Goal: Navigation & Orientation: Find specific page/section

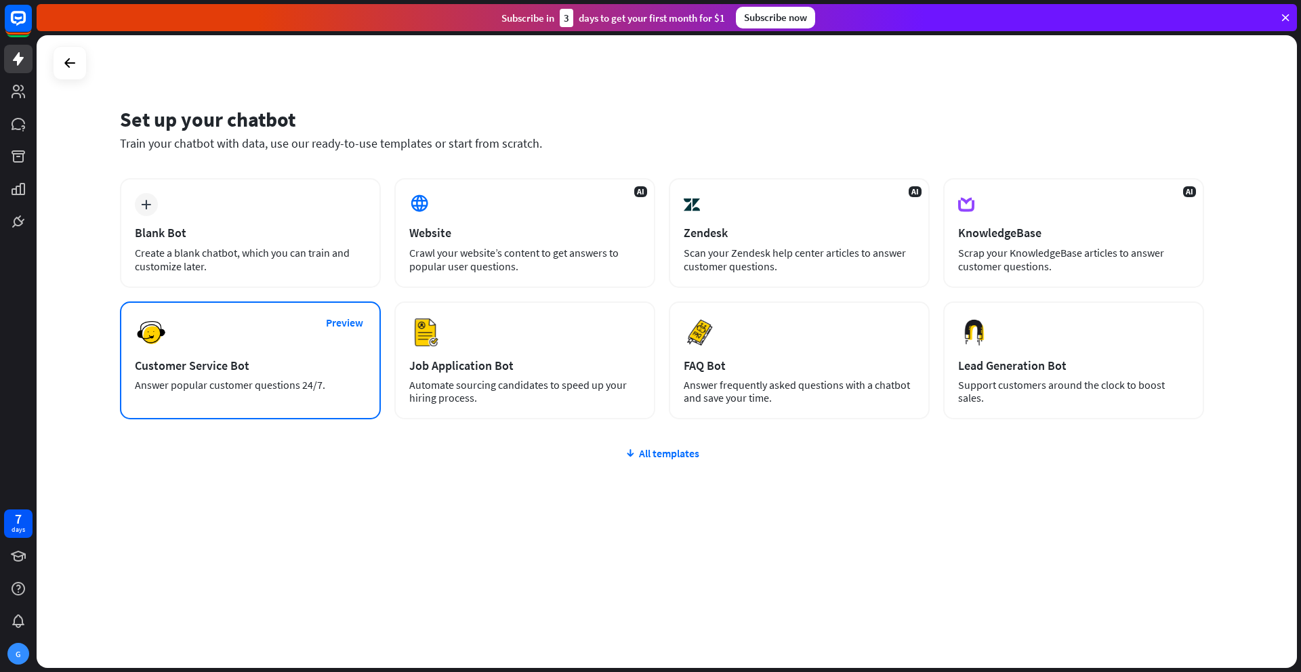
click at [229, 356] on div "Preview Customer Service Bot Answer popular customer questions 24/7." at bounding box center [250, 360] width 261 height 118
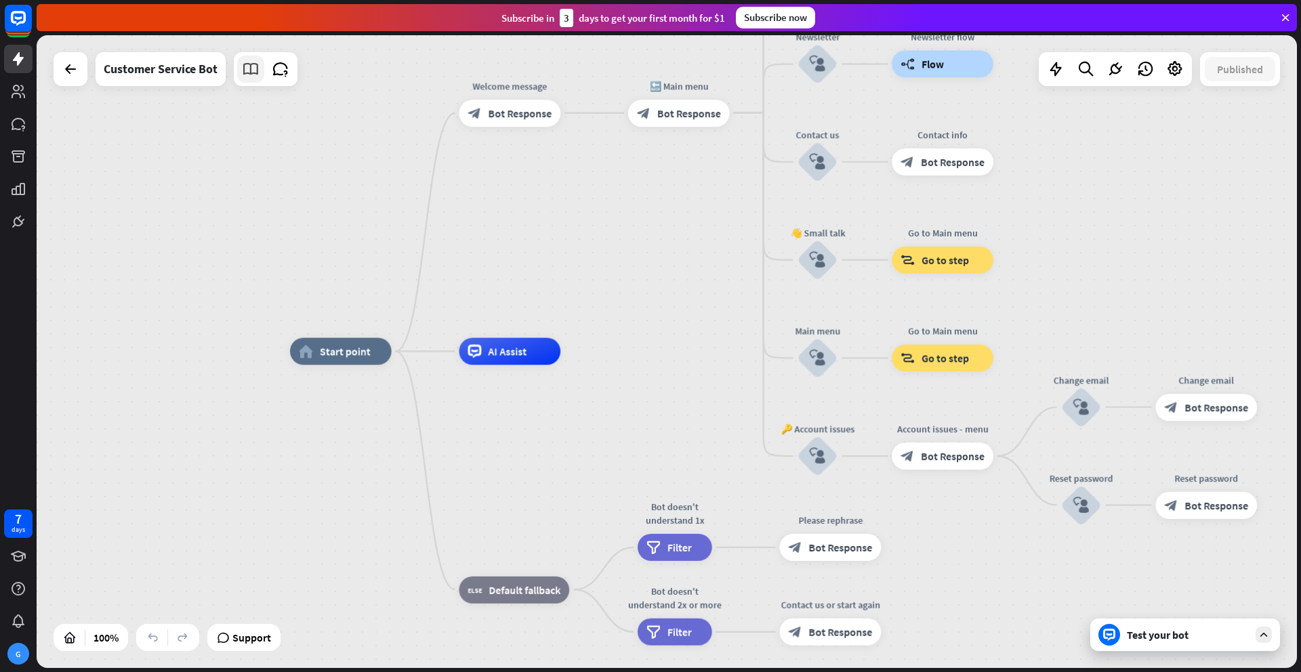
click at [249, 66] on icon at bounding box center [251, 69] width 18 height 18
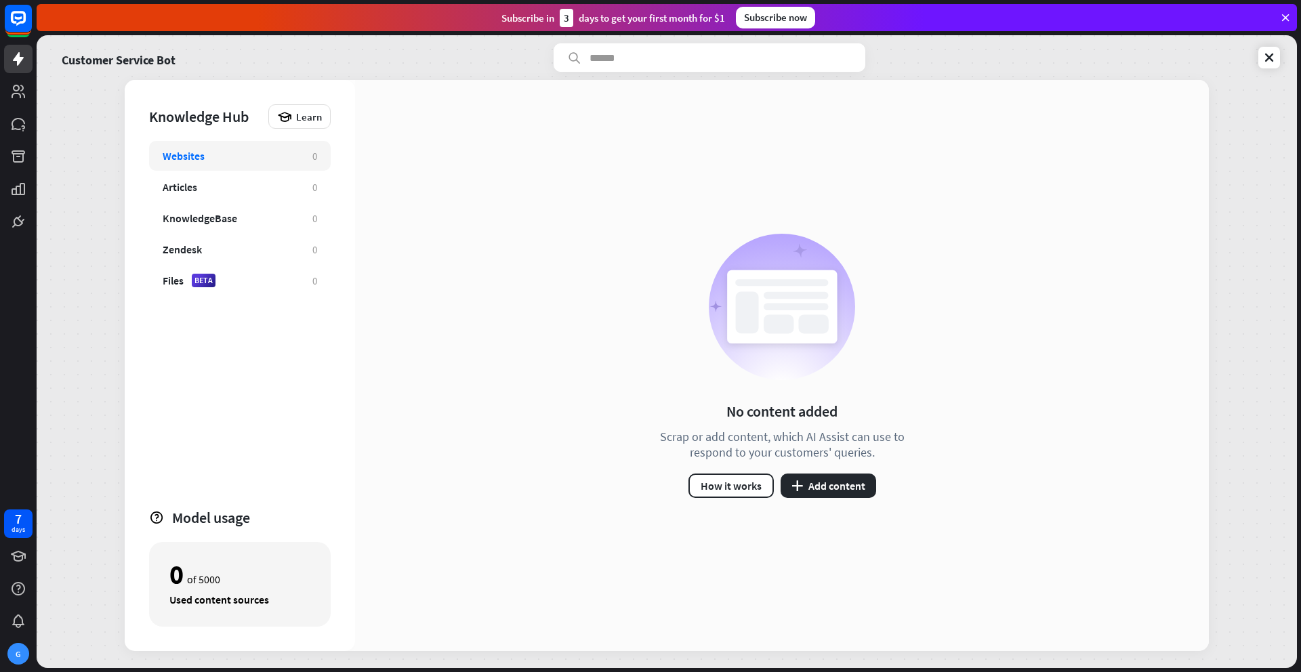
drag, startPoint x: 112, startPoint y: 81, endPoint x: 959, endPoint y: 168, distance: 851.2
click at [960, 167] on div "Customer Service Bot Knowledge Hub Learn Websites 0 Articles 0 KnowledgeBase 0 …" at bounding box center [667, 351] width 1260 height 633
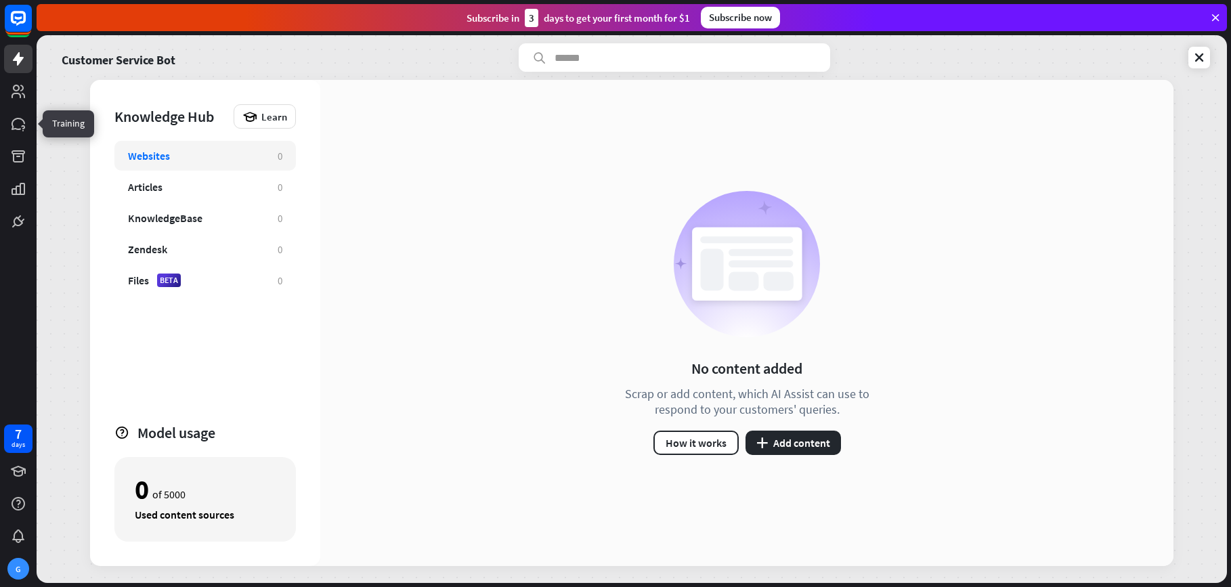
drag, startPoint x: 2, startPoint y: 119, endPoint x: 33, endPoint y: 117, distance: 30.6
click at [33, 117] on div at bounding box center [18, 118] width 37 height 236
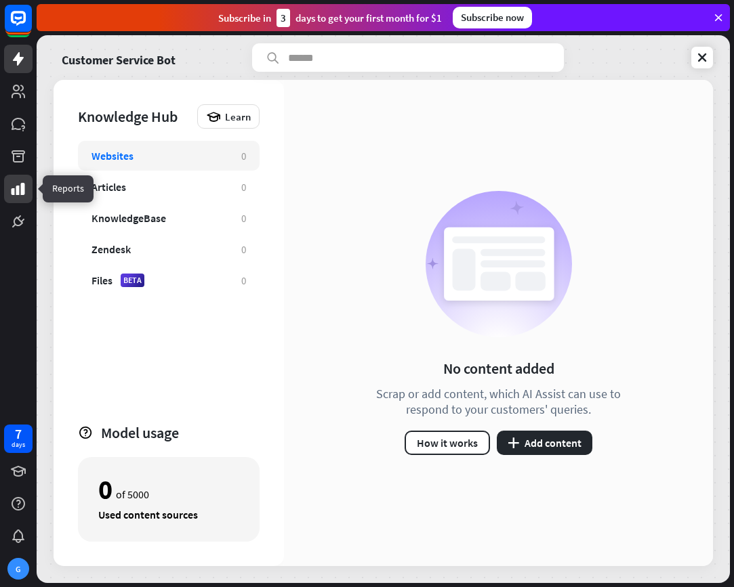
click at [12, 187] on icon at bounding box center [18, 189] width 16 height 16
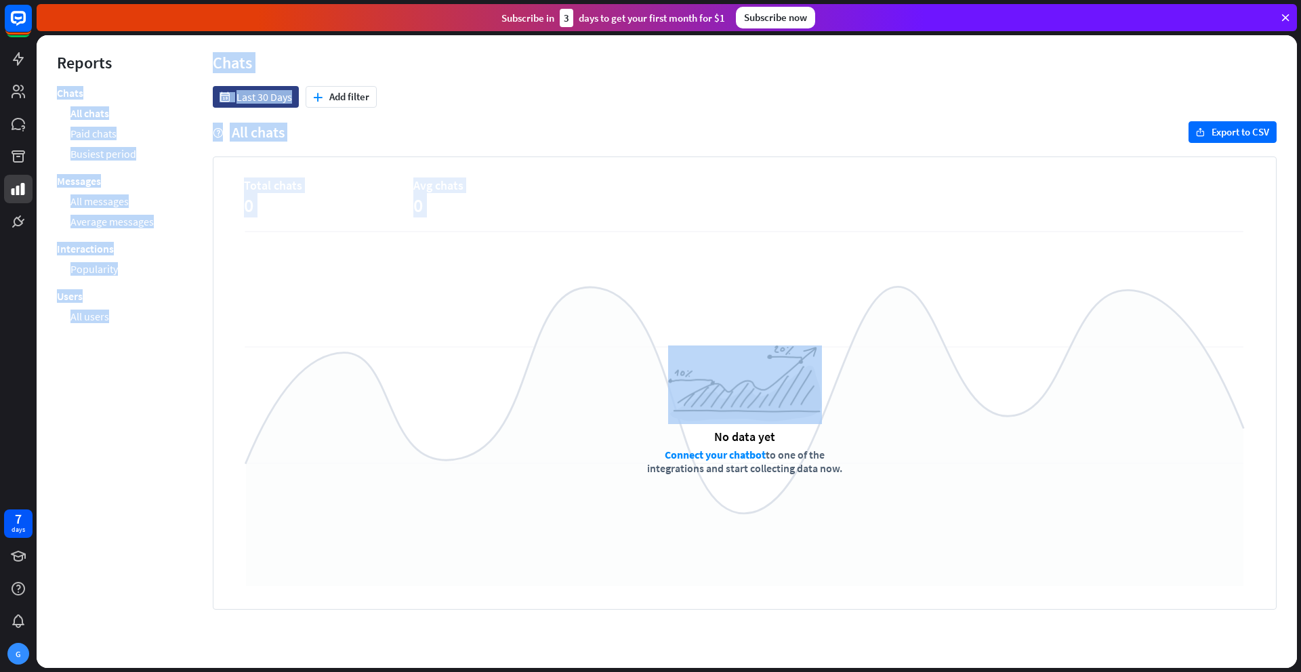
drag, startPoint x: 188, startPoint y: 56, endPoint x: 213, endPoint y: 582, distance: 526.9
click at [213, 582] on div "menu Reports Chats All chats Paid chats Busiest period Messages All messages Av…" at bounding box center [667, 351] width 1260 height 633
click at [324, 662] on div "date Last 30 Days plus Add filter help All chats export Export to CSV Total cha…" at bounding box center [744, 377] width 1104 height 582
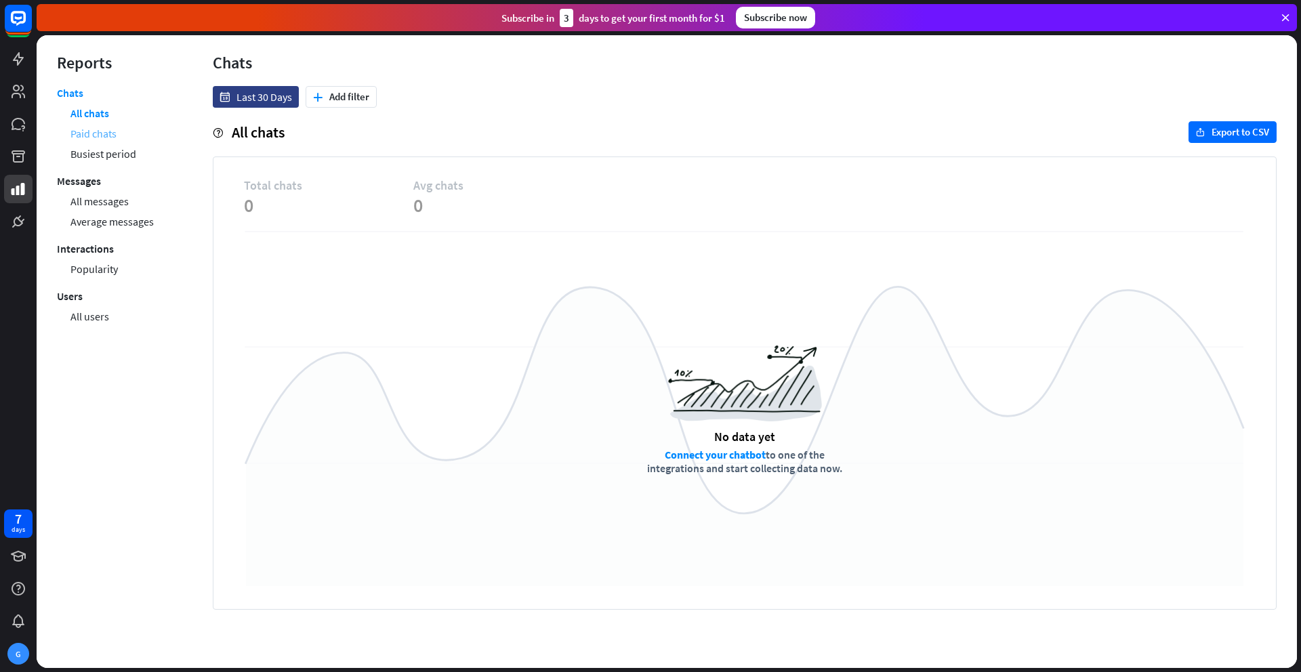
click at [109, 130] on link "Paid chats" at bounding box center [93, 133] width 46 height 20
click at [19, 555] on icon at bounding box center [18, 556] width 15 height 11
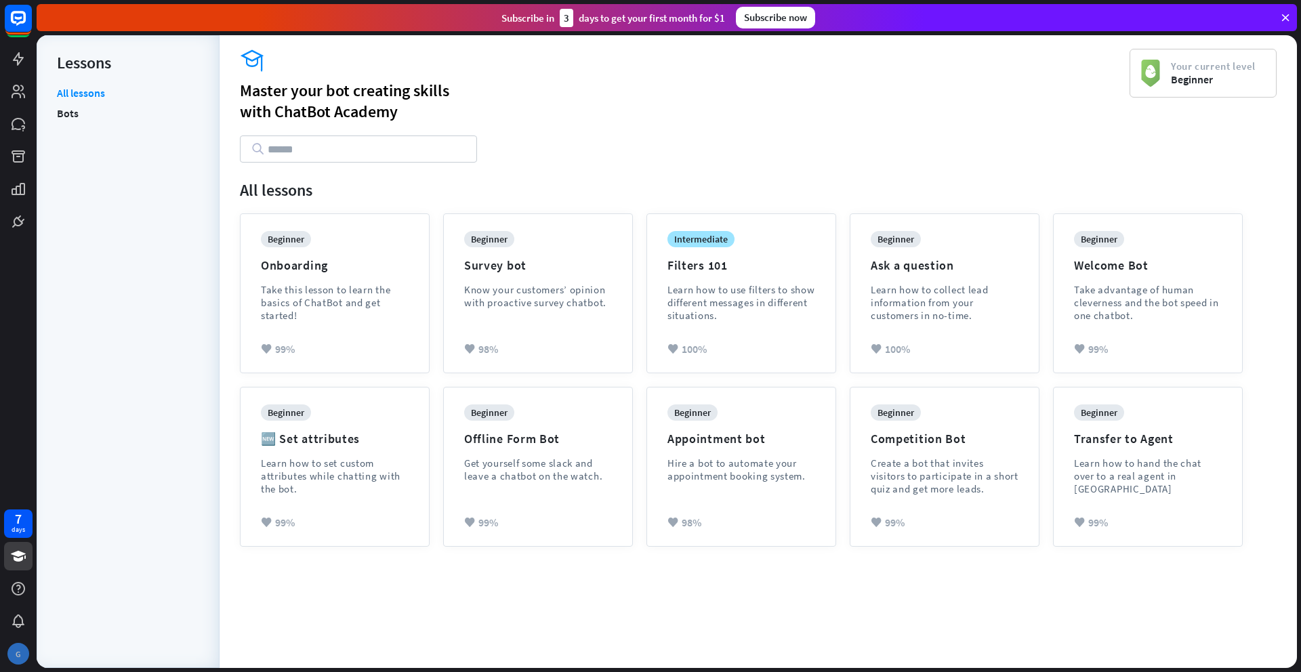
click at [17, 650] on div "G" at bounding box center [18, 654] width 22 height 22
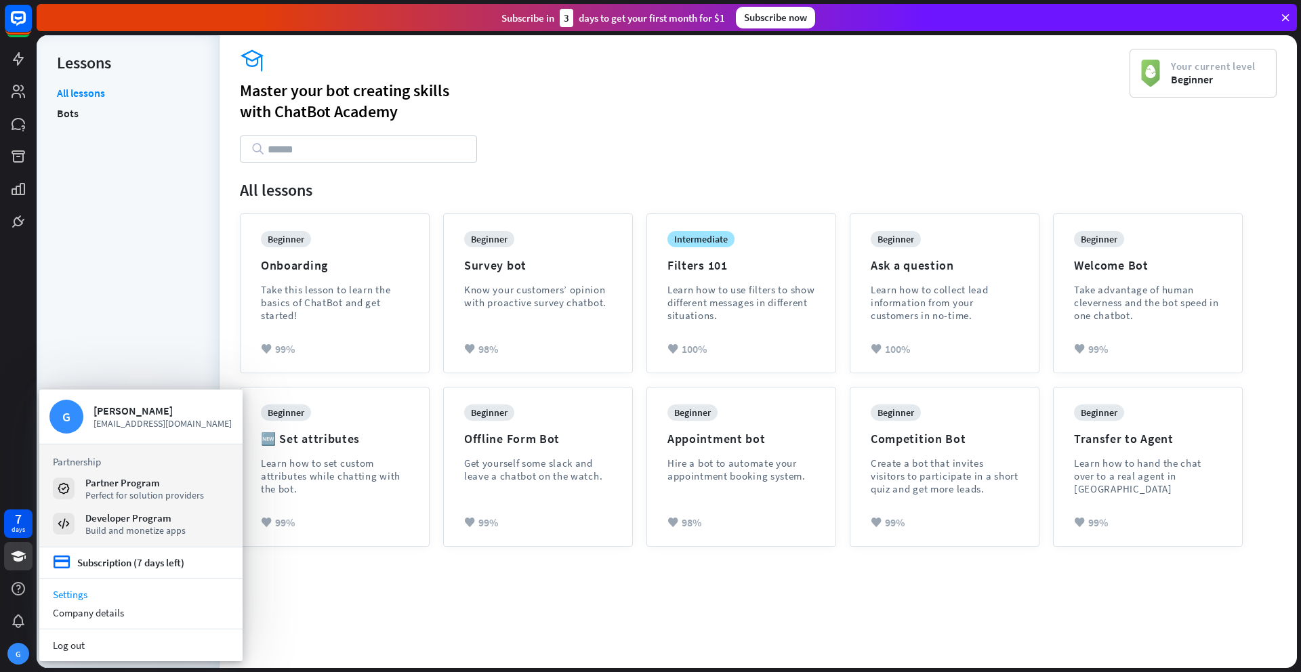
click at [81, 595] on link "Settings" at bounding box center [140, 594] width 203 height 18
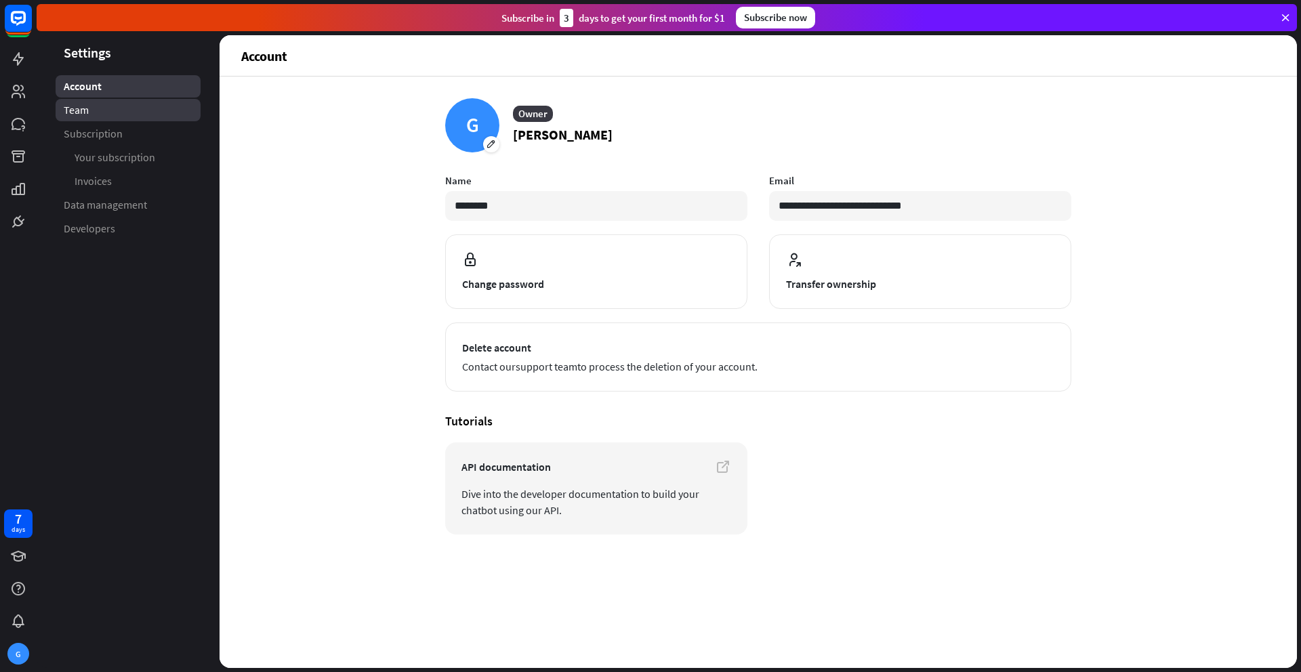
click at [79, 114] on span "Team" at bounding box center [76, 110] width 25 height 14
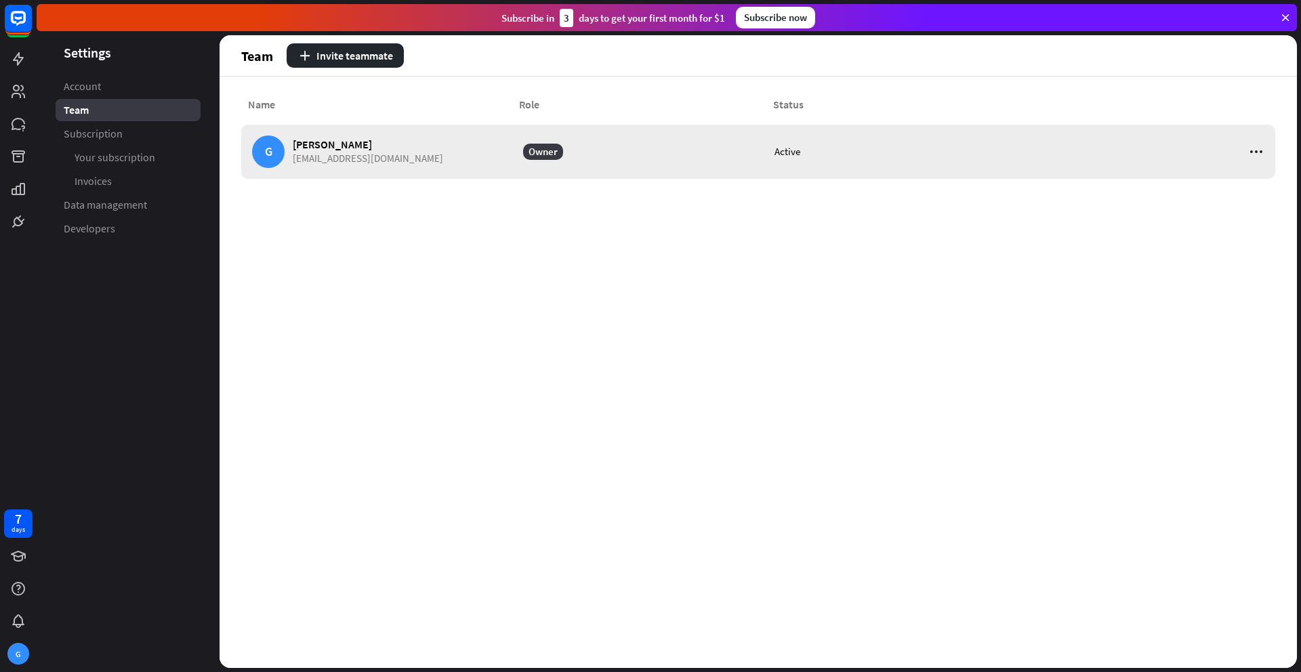
click at [1259, 150] on icon at bounding box center [1256, 152] width 16 height 16
click at [1197, 188] on div "Edit" at bounding box center [1191, 185] width 36 height 26
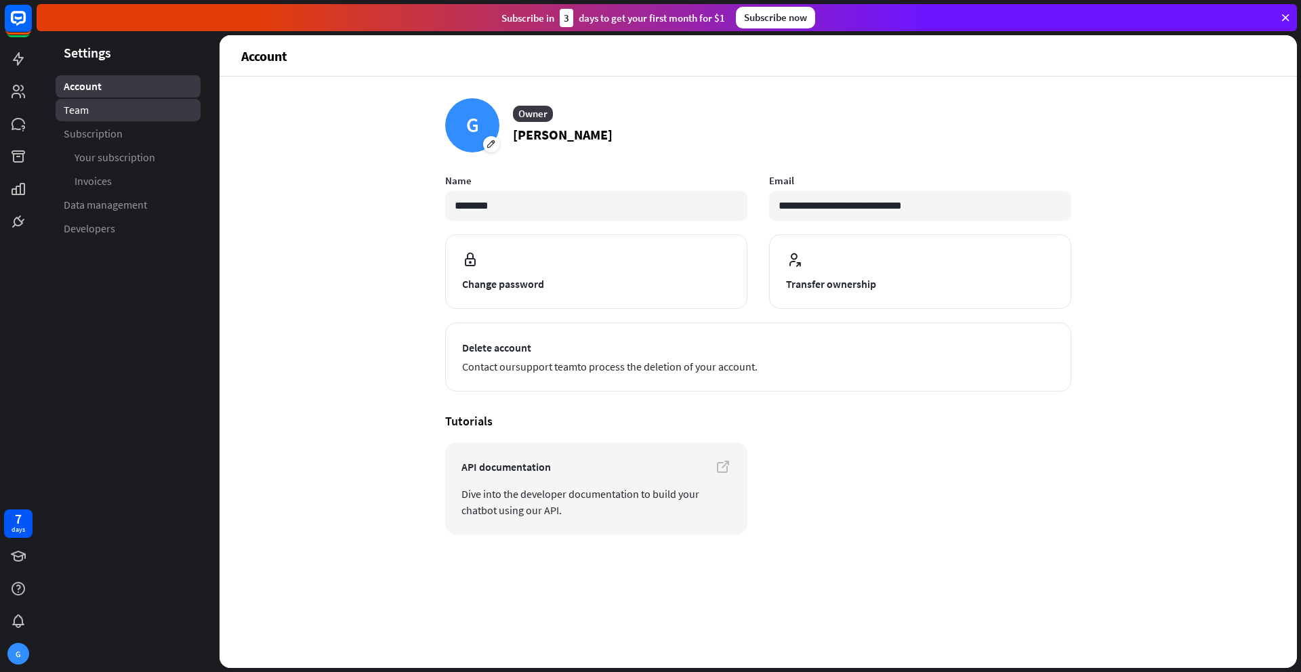
click at [87, 110] on span "Team" at bounding box center [76, 110] width 25 height 14
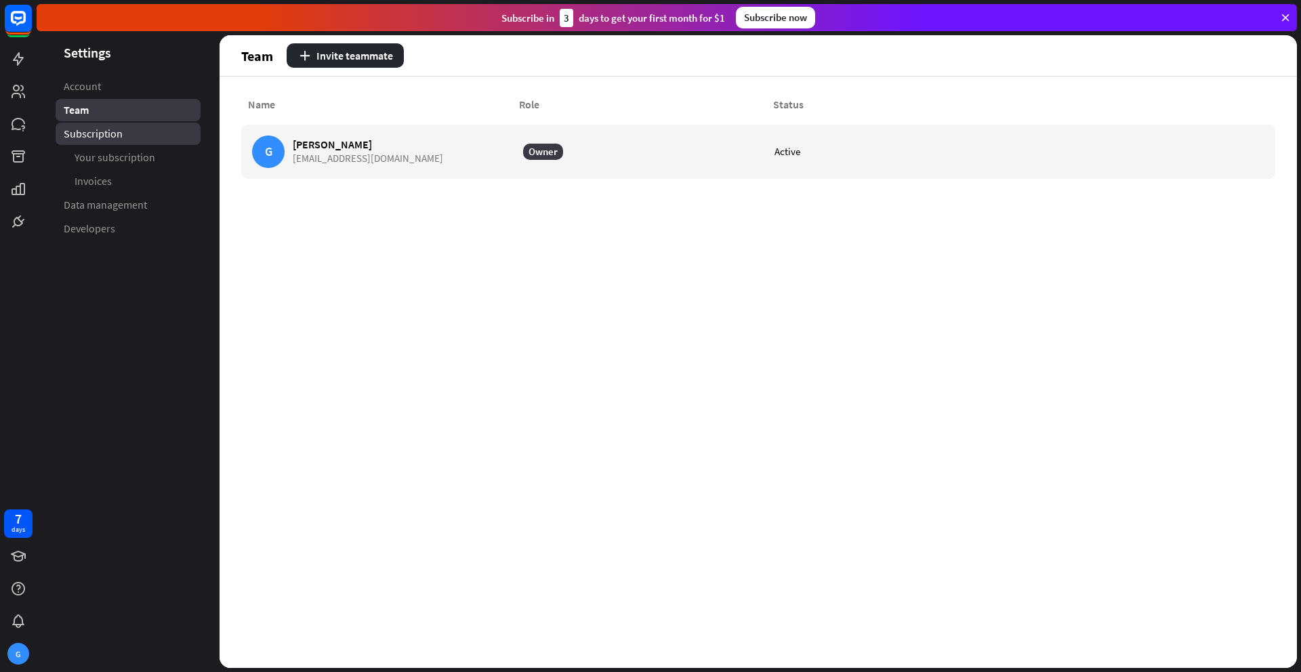
click at [116, 136] on span "Subscription" at bounding box center [93, 134] width 59 height 14
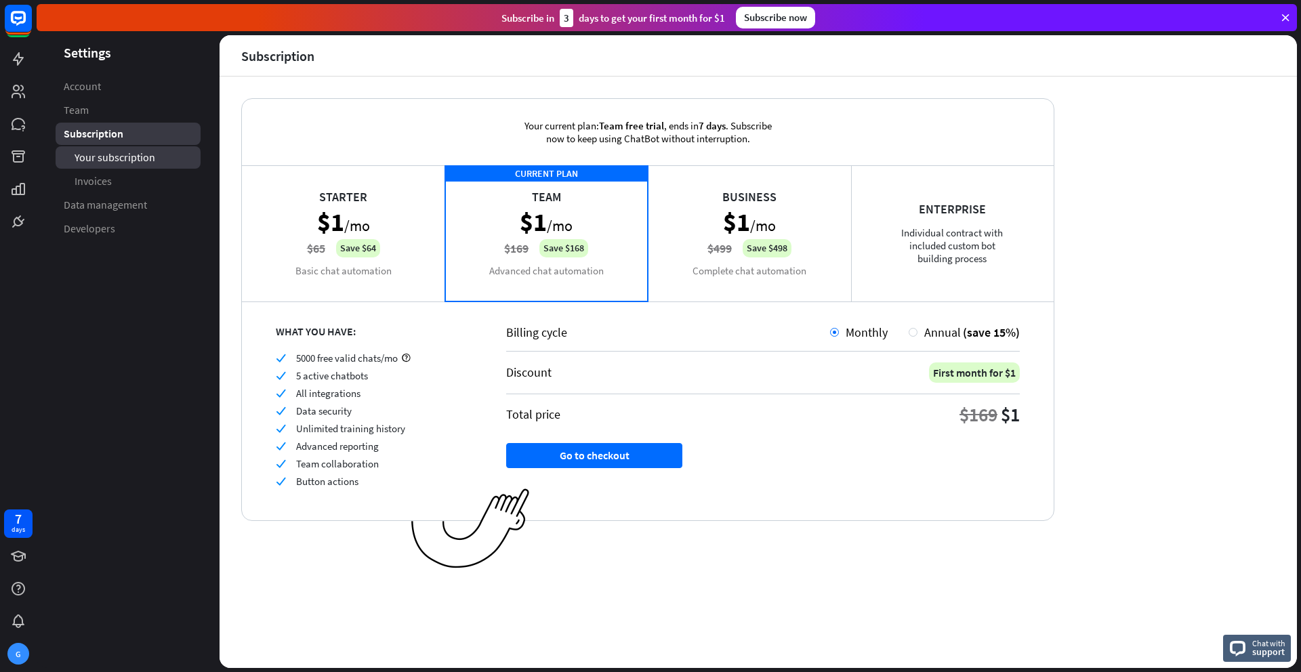
click at [117, 161] on span "Your subscription" at bounding box center [115, 157] width 81 height 14
click at [108, 186] on span "Invoices" at bounding box center [93, 181] width 37 height 14
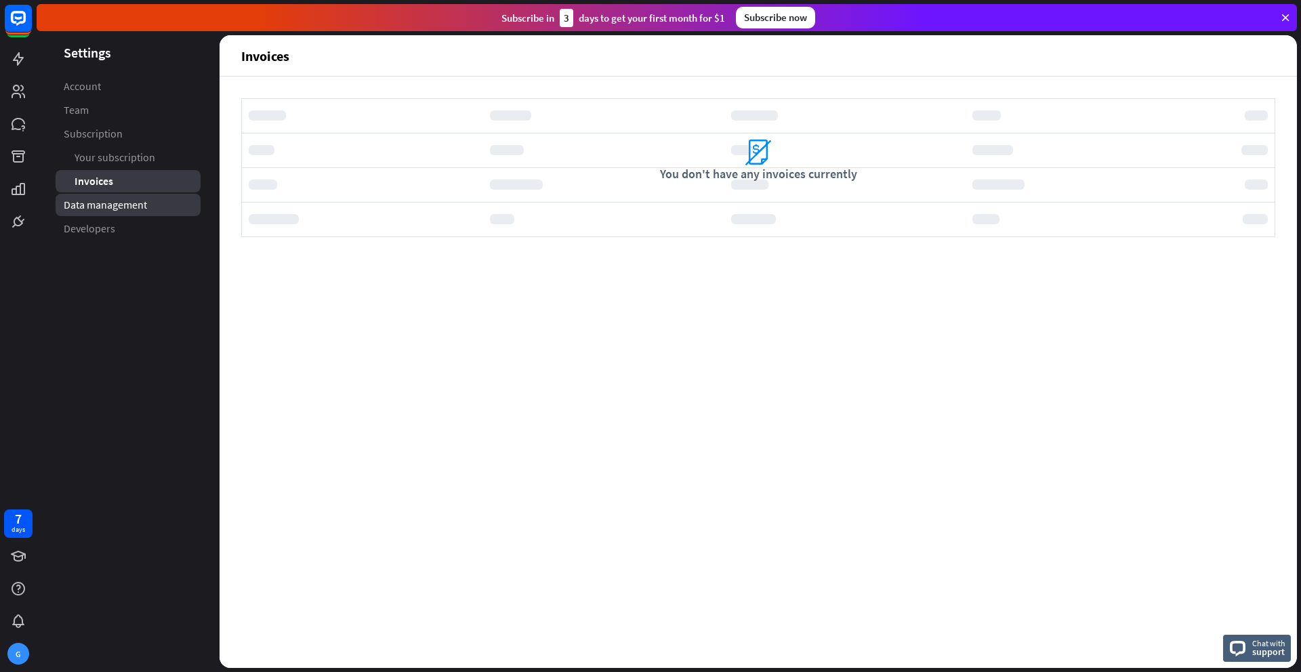
click at [104, 202] on span "Data management" at bounding box center [105, 205] width 83 height 14
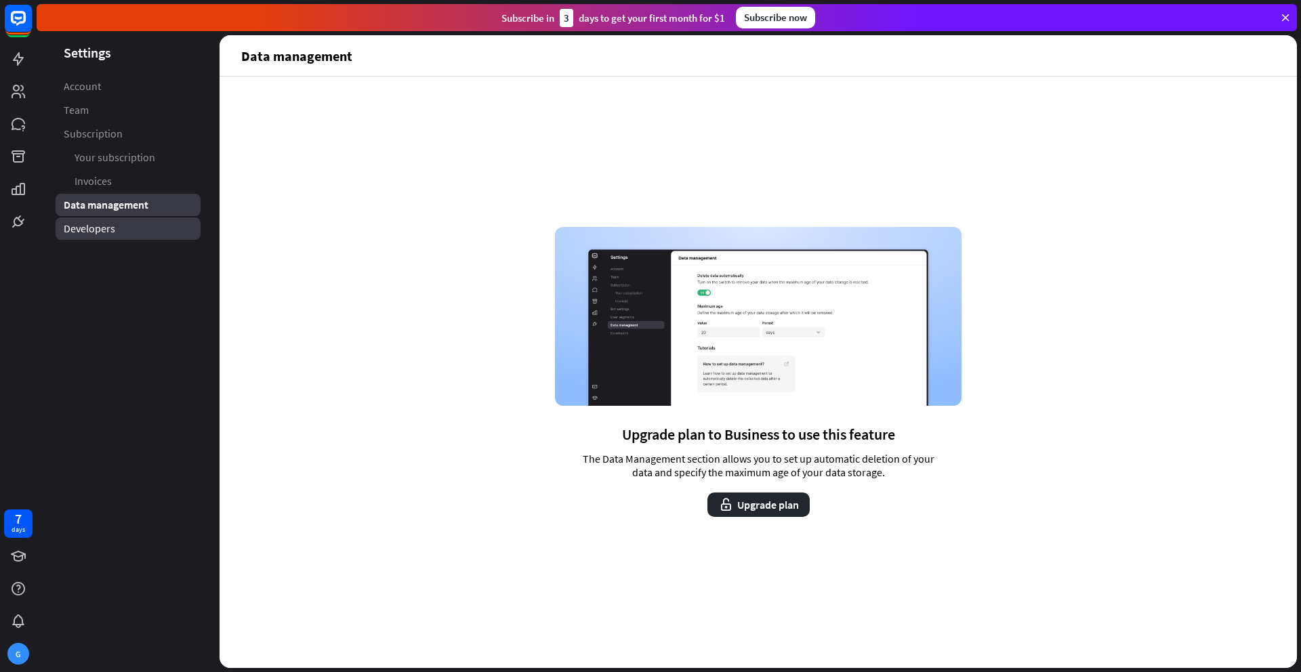
click at [81, 228] on span "Developers" at bounding box center [89, 229] width 51 height 14
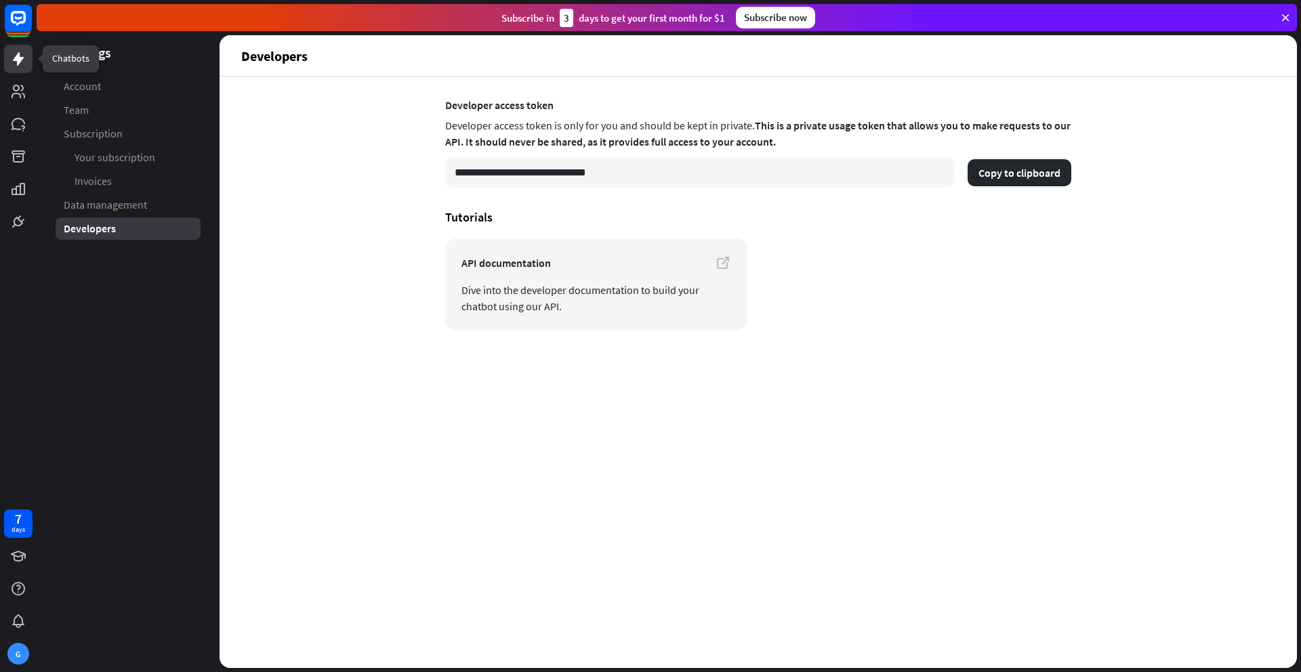
click at [13, 60] on icon at bounding box center [18, 59] width 16 height 16
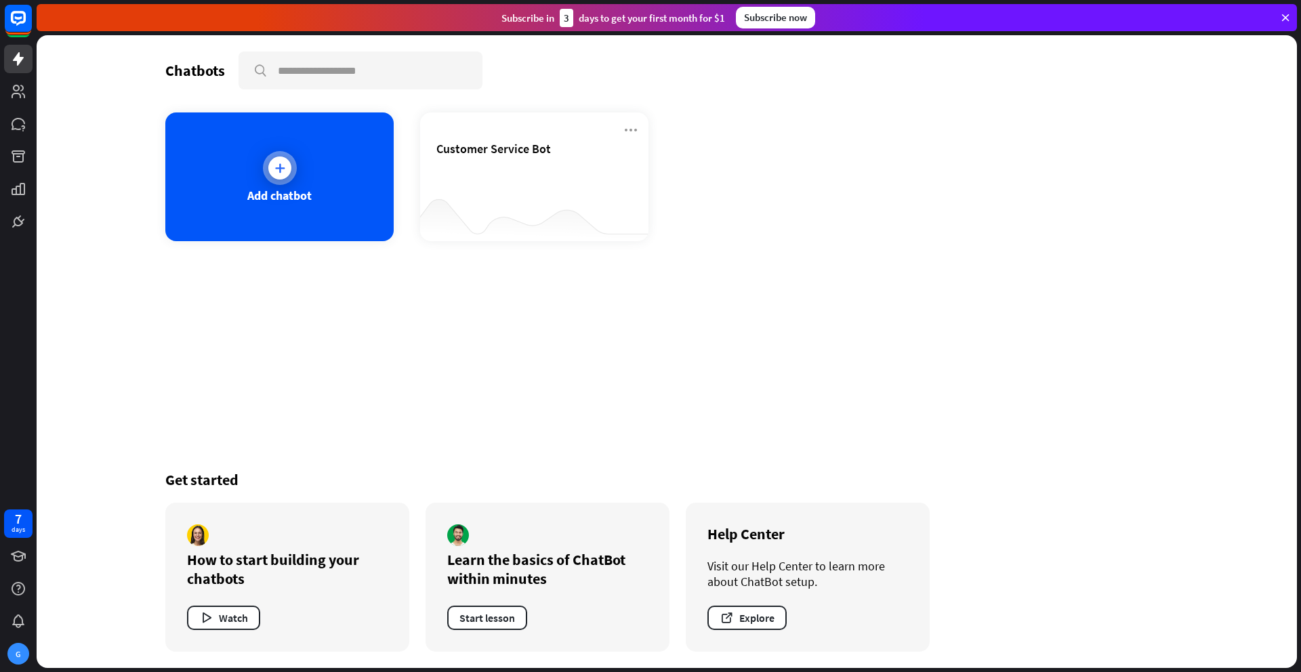
click at [276, 188] on div "Add chatbot" at bounding box center [279, 196] width 64 height 16
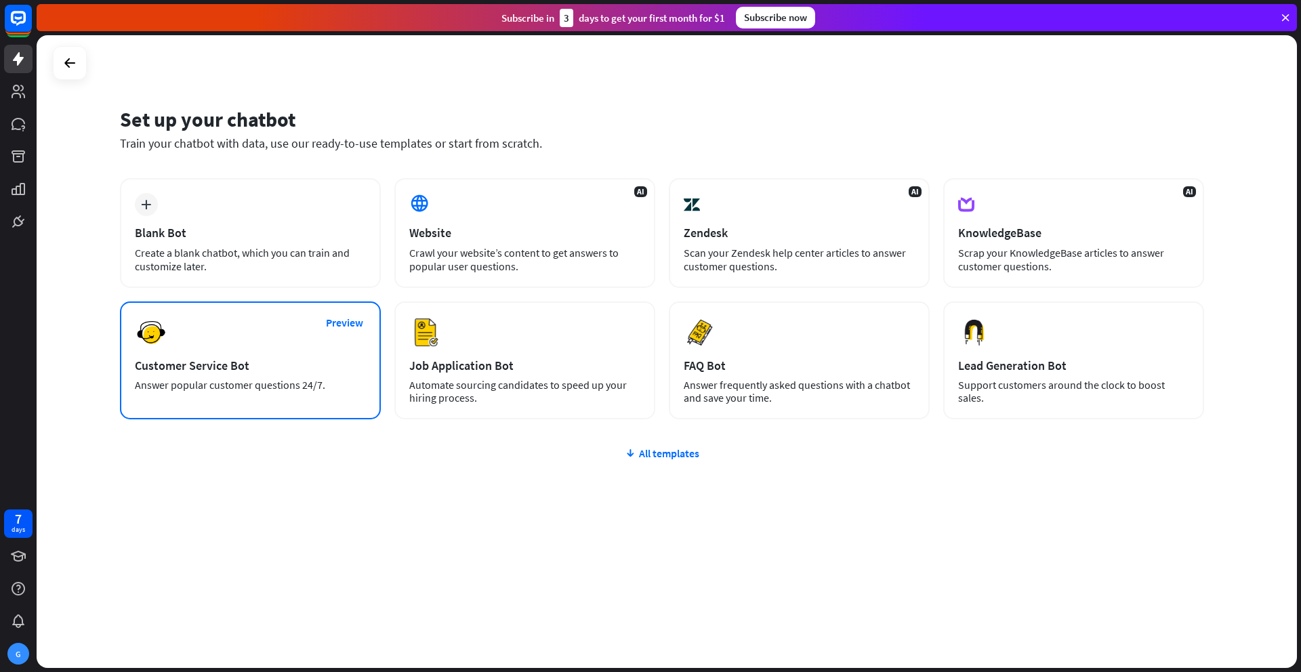
click at [196, 379] on div "Answer popular customer questions 24/7." at bounding box center [250, 385] width 231 height 13
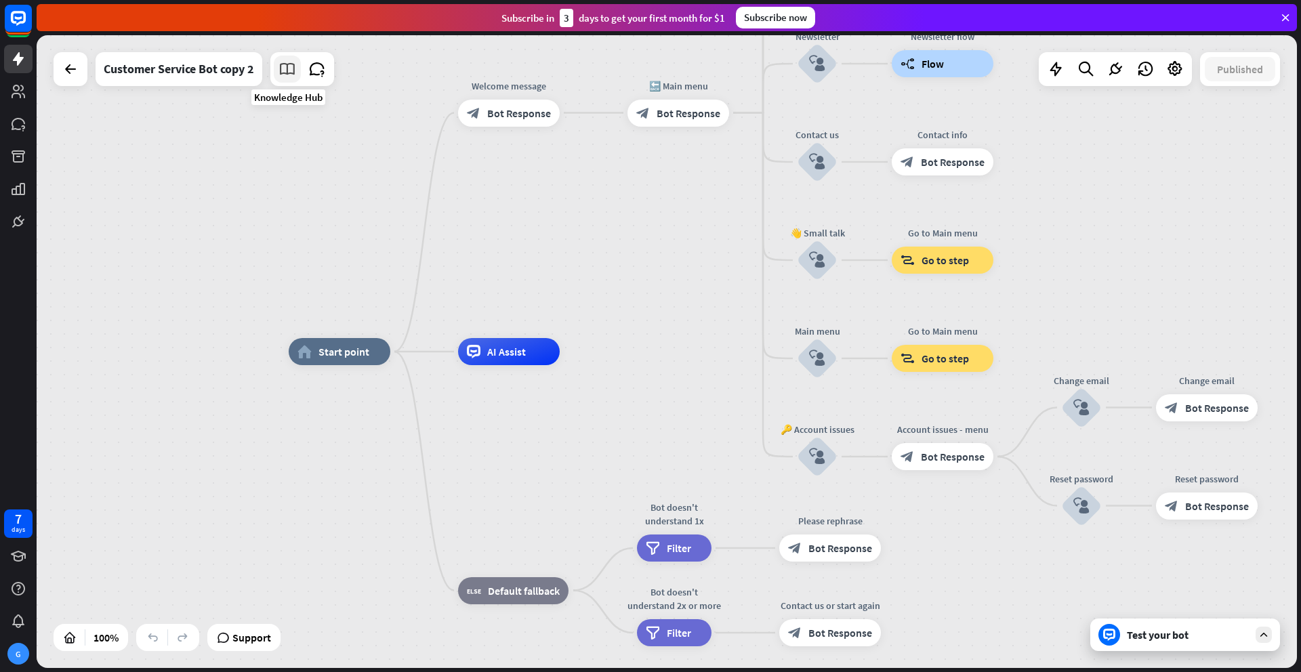
click at [289, 73] on icon at bounding box center [287, 69] width 18 height 18
